Goal: Use online tool/utility: Utilize a website feature to perform a specific function

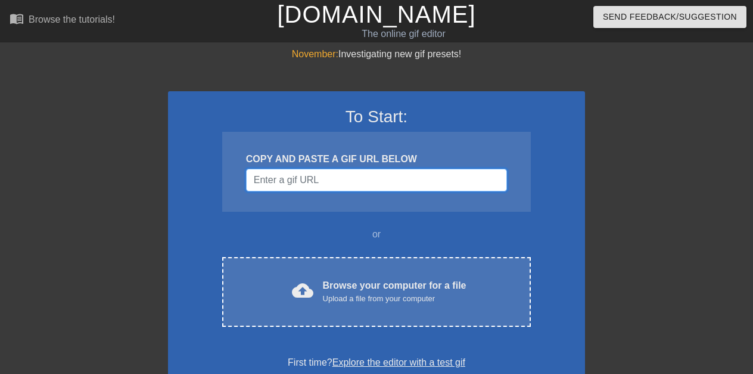
click at [271, 174] on input "Username" at bounding box center [376, 180] width 261 height 23
paste input "data:image/jpeg;base64,/9j/4AAQSkZJRgABAQAAAQABAAD/2wCEAAkGBwgHBgkIBwgKCgkLDRYP…"
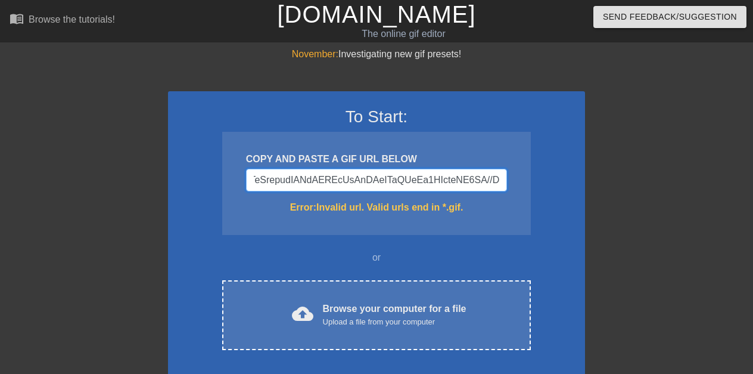
type input "data:image/jpeg;base64,/9j/4AAQSkZJRgABAQAAAQABAAD/2wCEAAkGBwgHBgkIBwgKCgkLDRYP…"
click at [350, 177] on input "Username" at bounding box center [376, 180] width 261 height 23
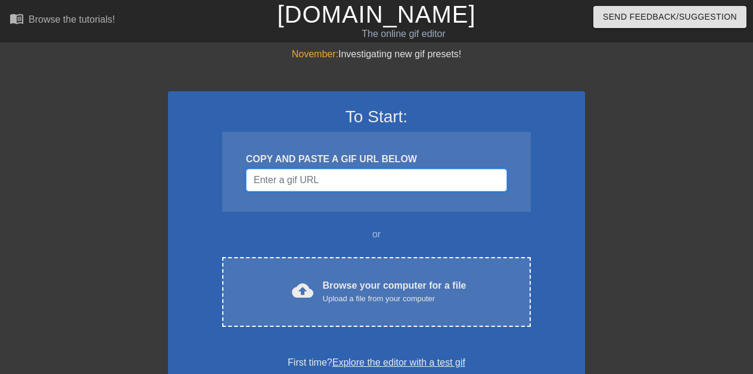
paste input "data:image/jpeg;base64,/9j/4AAQSkZJRgABAQAAAQABAAD/2wCEAAkGBwgHBgkIBwgKCgkLDRYP…"
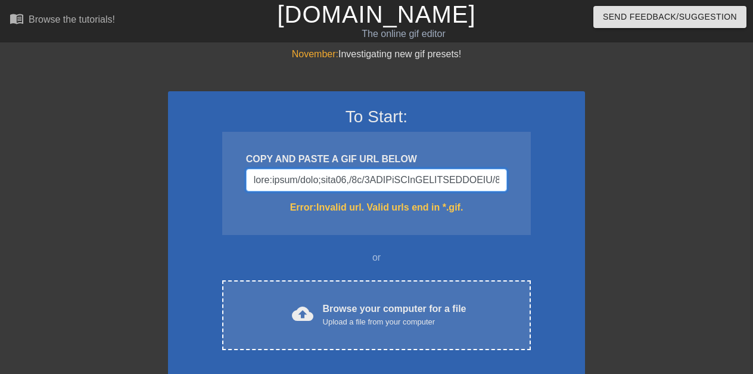
click at [314, 176] on input "Username" at bounding box center [376, 180] width 261 height 23
paste input "data:image/jpeg;base64,/9j/4AAQSkZJRgABAQAAAQABAAD/2wCEAAkGBwgHBgkIBwgKCgkLDRYP…"
type input "data:image/jpdata:image/jpeg;base64,/9j/4AAQSkZJRgABAQAAAQABAAD/2wCEAAkGBwgHBgk…"
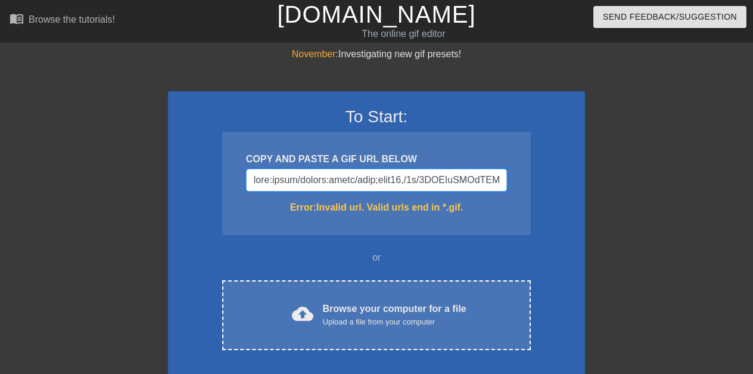
click at [305, 176] on input "Username" at bounding box center [376, 180] width 261 height 23
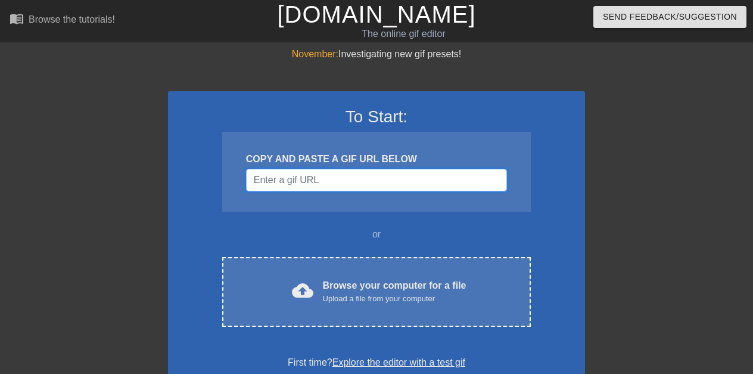
click at [314, 176] on input "Username" at bounding box center [376, 180] width 261 height 23
paste input "data:image/png;base64,iVBORw0KGgoAAAANSUhEUgAAALQAAACUCAMAAAANv/M2AAABiVBMVEX//…"
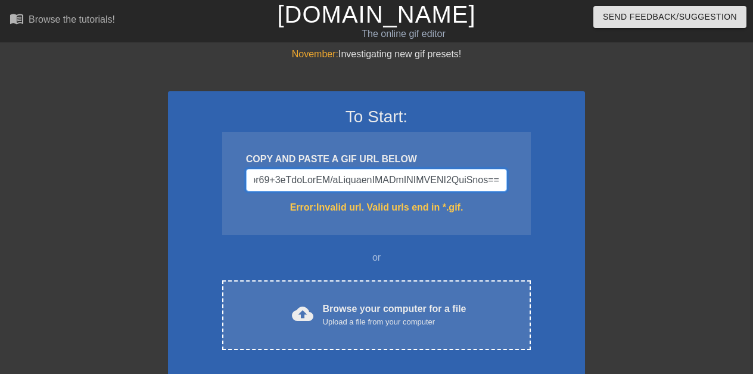
type input "data:image/png;base64,iVBORw0KGgoAAAANSUhEUgAAALQAAACUCAMAAAANv/M2AAABiVBMVEX//…"
click at [524, 171] on div "COPY AND PASTE A GIF URL BELOW Error: Invalid url. Valid urls end in *.gif." at bounding box center [376, 183] width 309 height 103
click at [305, 176] on input "Username" at bounding box center [376, 180] width 261 height 23
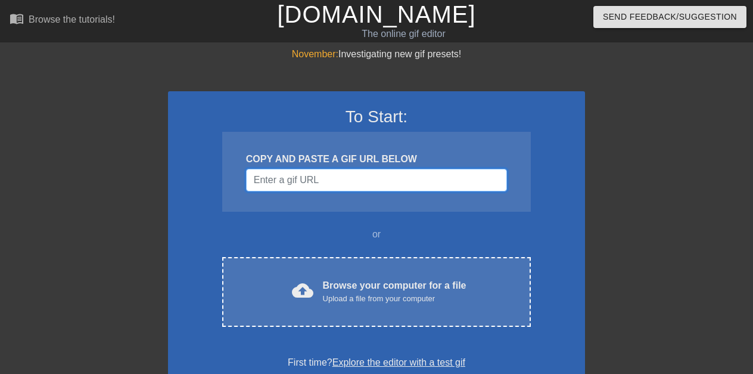
paste input "[URL][DOMAIN_NAME]"
type input "[URL][DOMAIN_NAME]"
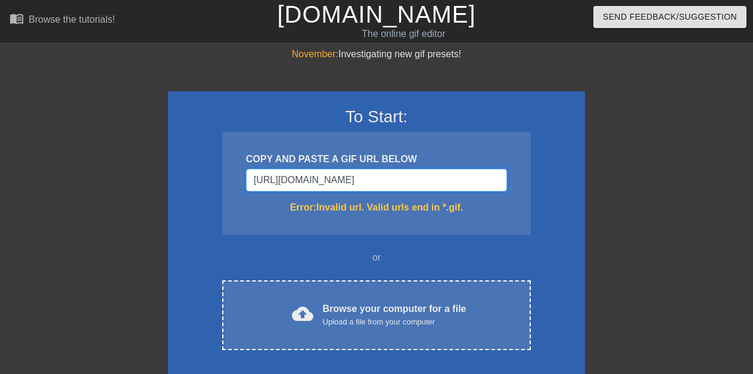
click at [305, 176] on input "[URL][DOMAIN_NAME]" at bounding box center [376, 180] width 261 height 23
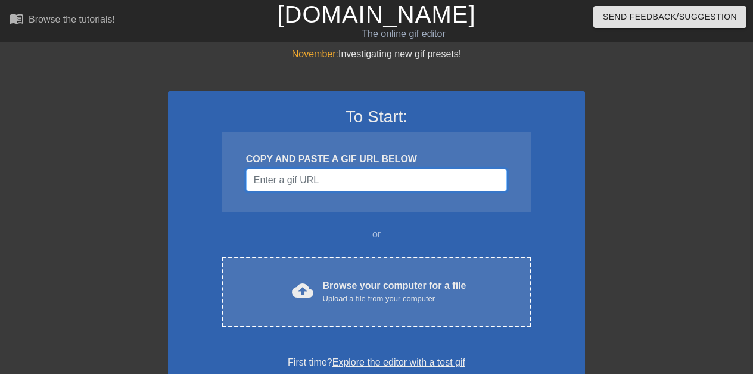
paste input "[URL][DOMAIN_NAME]"
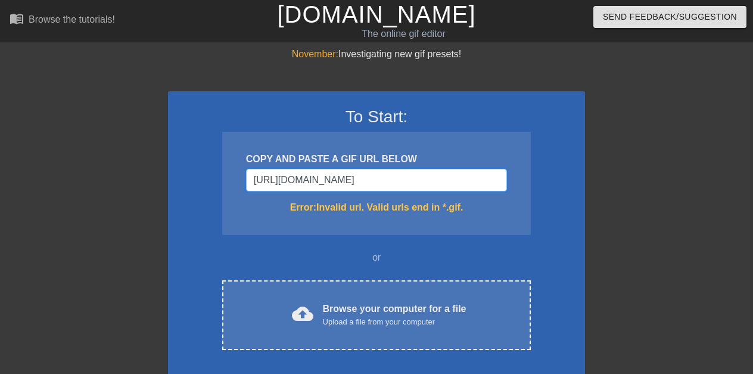
paste input "[URL][DOMAIN_NAME]"
type input "[URL][DOMAIN_NAME][DOMAIN_NAME]"
click at [293, 132] on div "COPY AND PASTE A GIF URL BELOW [URL][DOMAIN_NAME][DOMAIN_NAME] Error: Invalid u…" at bounding box center [376, 183] width 309 height 103
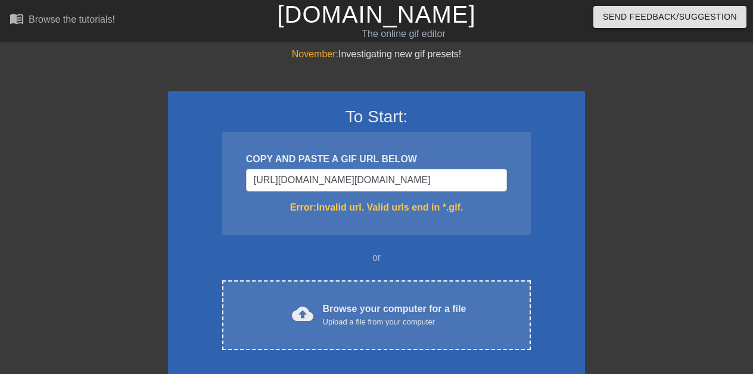
click at [293, 132] on div "COPY AND PASTE A GIF URL BELOW [URL][DOMAIN_NAME][DOMAIN_NAME] Error: Invalid u…" at bounding box center [376, 183] width 309 height 103
